Goal: Transaction & Acquisition: Complete application form

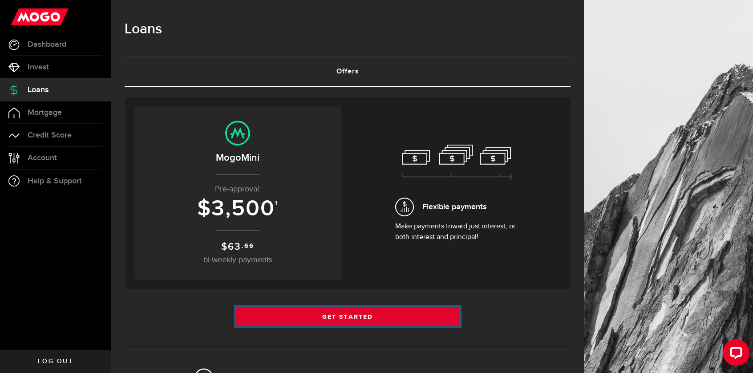
click at [380, 318] on link "Get Started" at bounding box center [347, 316] width 223 height 19
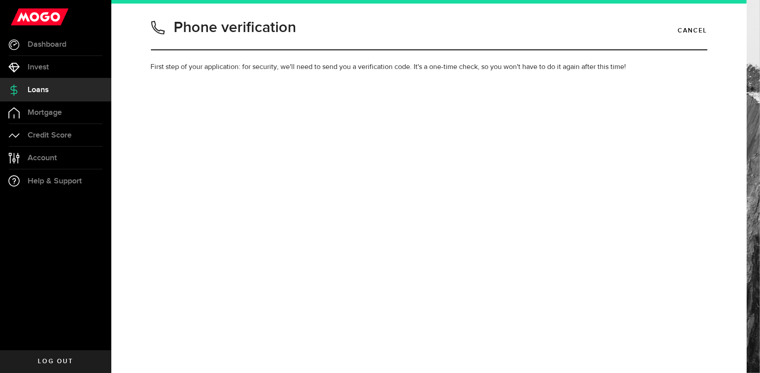
type input "4168902398"
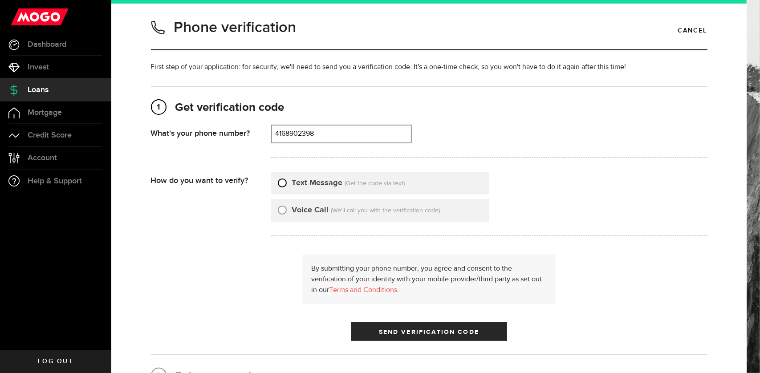
click at [278, 180] on input "Text Message" at bounding box center [282, 181] width 9 height 9
radio input "true"
click at [424, 332] on span "submit" at bounding box center [429, 334] width 12 height 12
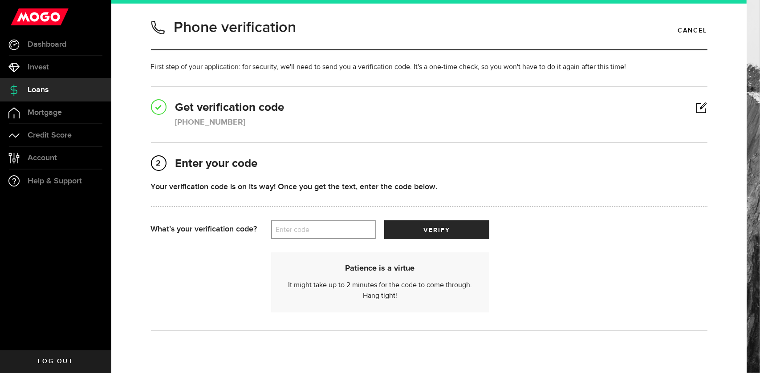
click at [300, 235] on label "Enter code" at bounding box center [323, 230] width 105 height 18
click at [300, 235] on input "Enter code" at bounding box center [323, 229] width 105 height 19
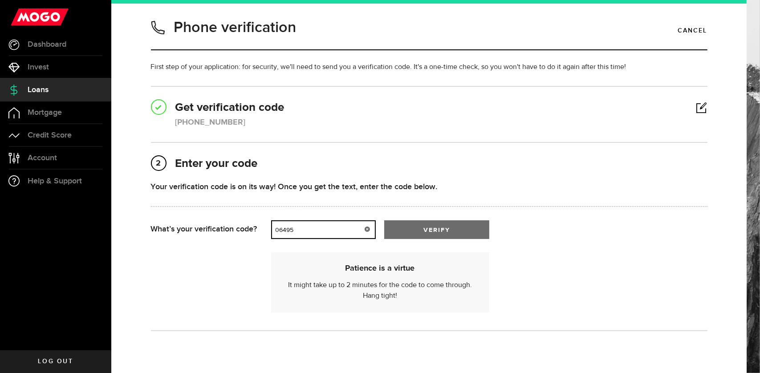
type input "06495"
click at [421, 226] on button "verify" at bounding box center [436, 229] width 105 height 19
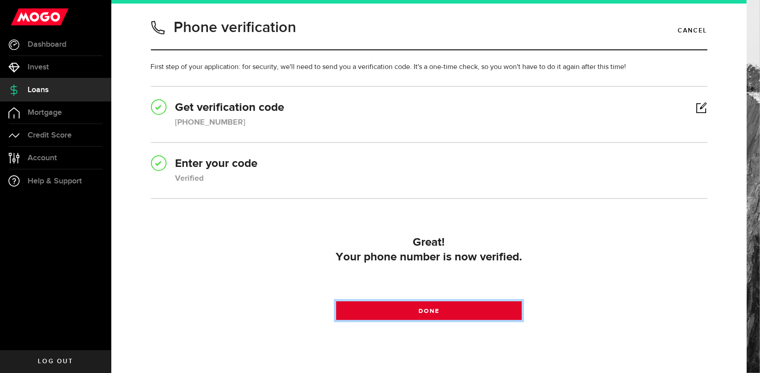
click at [360, 307] on link "Done" at bounding box center [429, 310] width 186 height 19
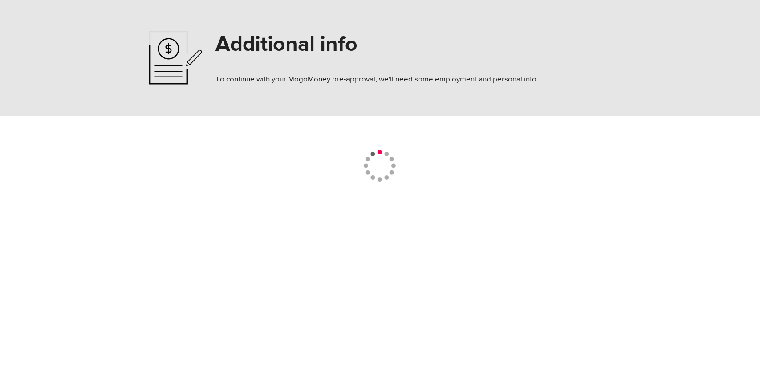
select select
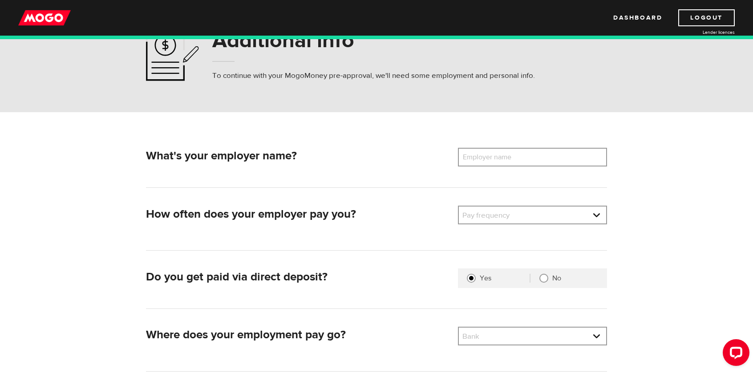
scroll to position [45, 0]
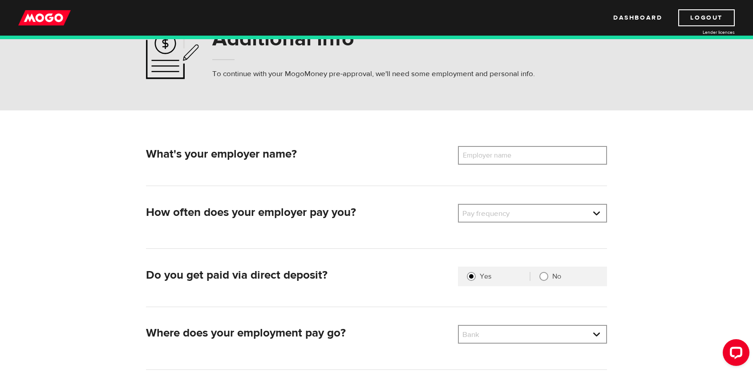
click at [506, 156] on label "Employer name" at bounding box center [494, 155] width 72 height 19
click at [506, 156] on input "Employer name" at bounding box center [532, 155] width 149 height 19
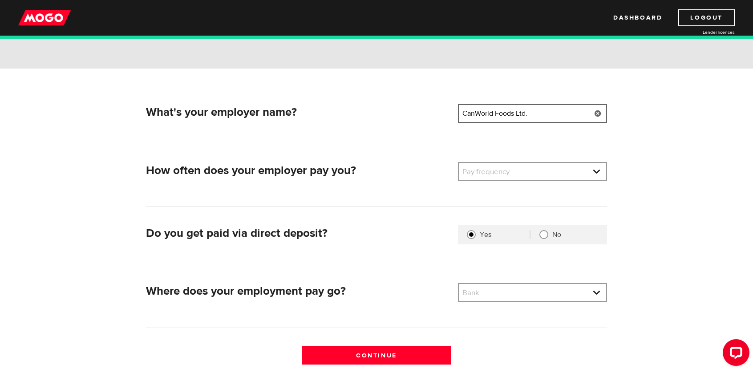
scroll to position [89, 0]
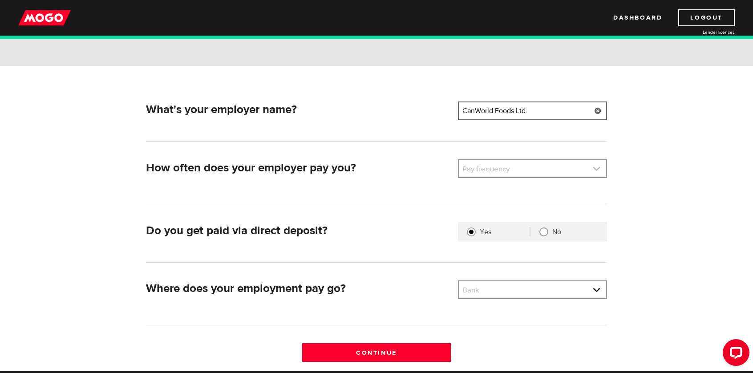
type input "CanWorld Foods Ltd."
click at [504, 163] on link at bounding box center [532, 168] width 147 height 17
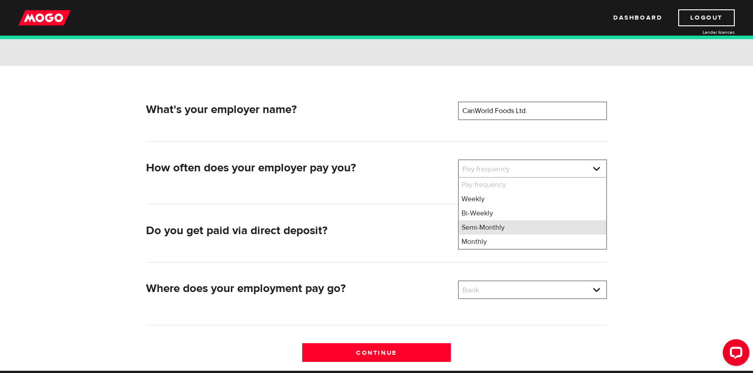
click at [482, 225] on li "Semi-Monthly" at bounding box center [532, 227] width 147 height 14
select select "3"
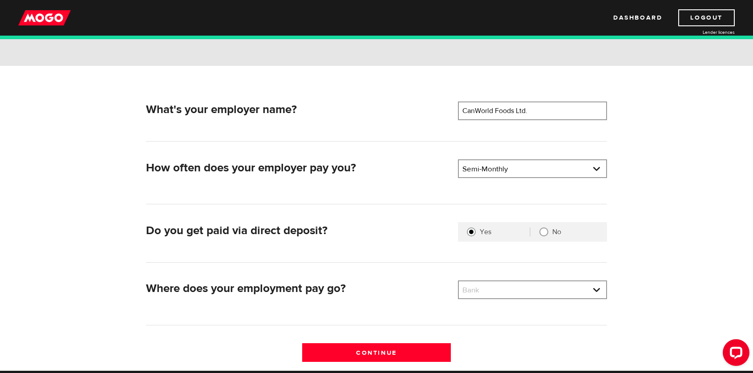
click at [690, 206] on form "What's your employer name? Employer name Please enter your employer's name CanW…" at bounding box center [376, 218] width 753 height 304
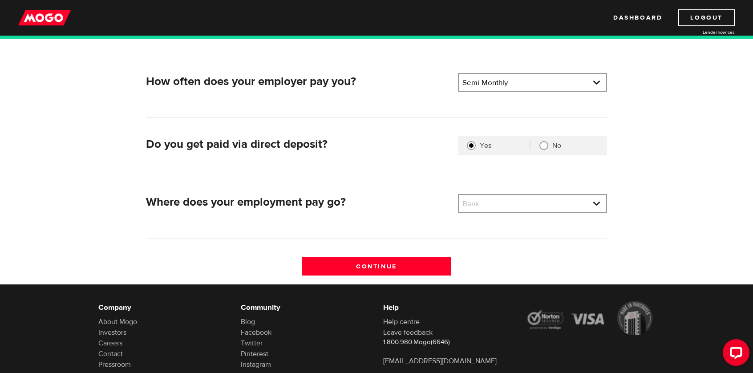
scroll to position [178, 0]
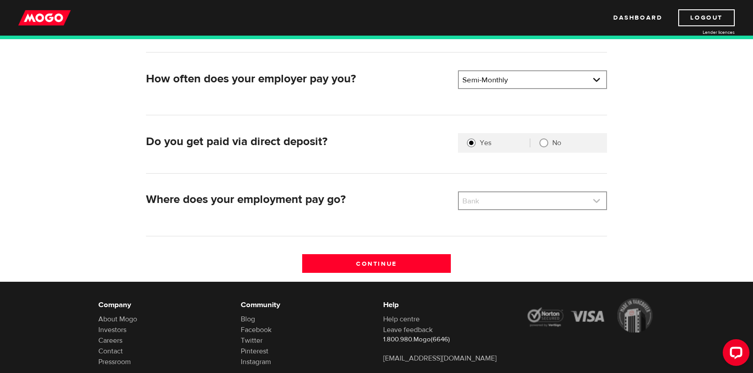
click at [542, 201] on link at bounding box center [532, 200] width 147 height 17
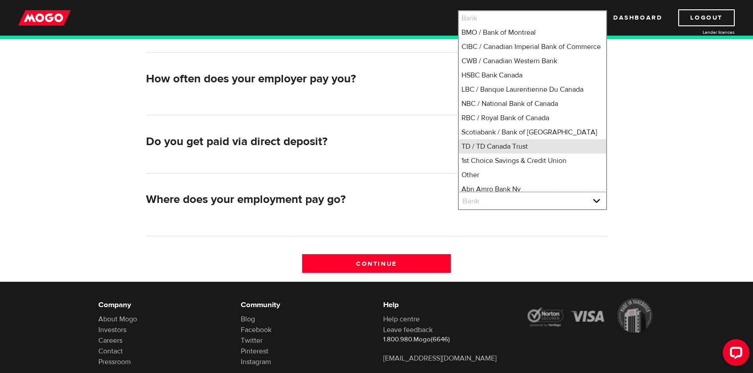
scroll to position [1, 0]
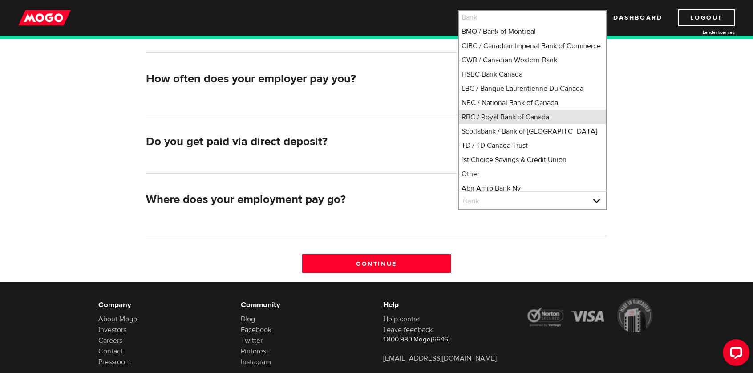
click at [494, 124] on li "RBC / Royal Bank of Canada" at bounding box center [532, 117] width 147 height 14
select select "8"
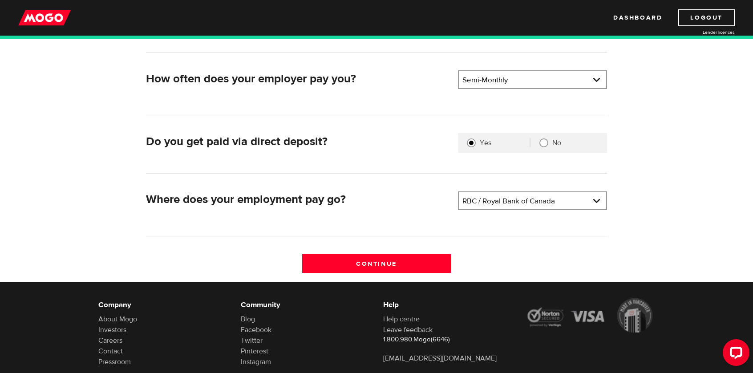
click at [507, 256] on div "Continue" at bounding box center [376, 268] width 469 height 28
click at [434, 259] on input "Continue" at bounding box center [376, 263] width 149 height 19
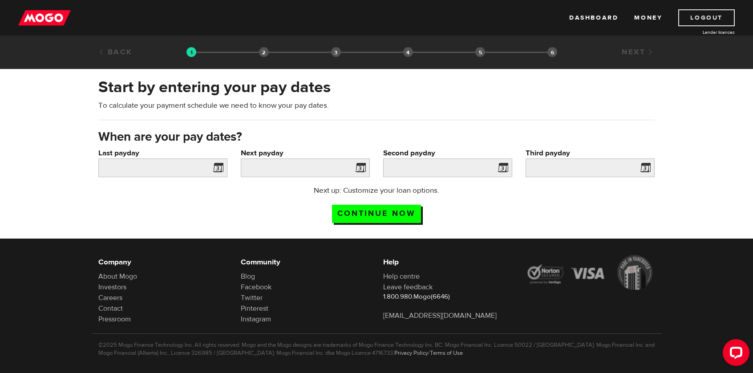
click at [691, 19] on link "Logout" at bounding box center [706, 17] width 57 height 17
